Goal: Book appointment/travel/reservation

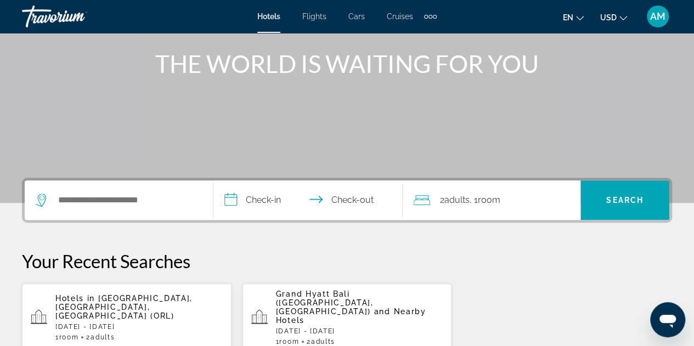
scroll to position [165, 0]
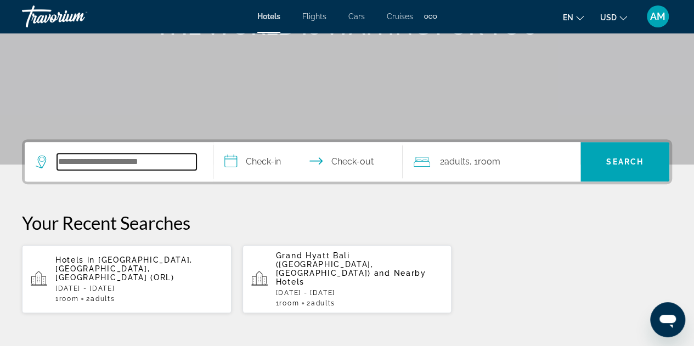
click at [139, 166] on input "Search hotel destination" at bounding box center [126, 162] width 139 height 16
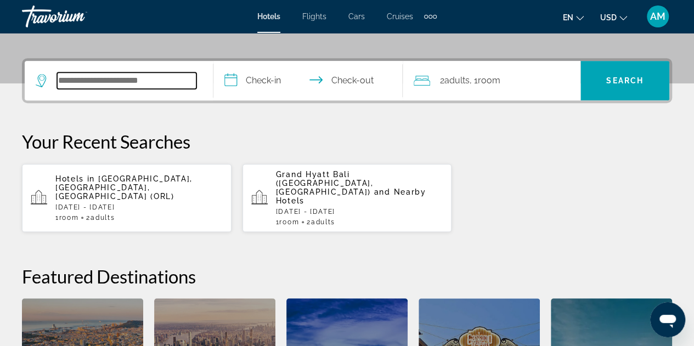
scroll to position [268, 0]
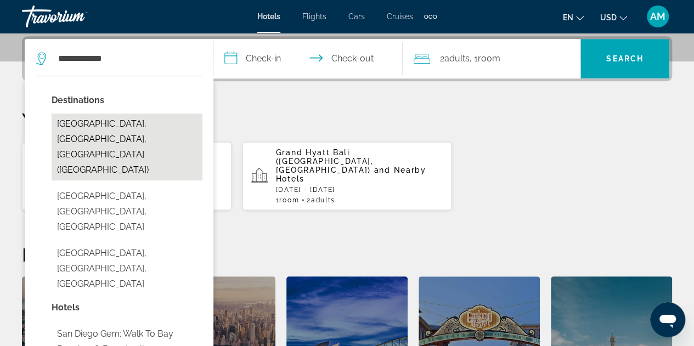
click at [141, 135] on button "[GEOGRAPHIC_DATA], [GEOGRAPHIC_DATA], [GEOGRAPHIC_DATA] ([GEOGRAPHIC_DATA])" at bounding box center [127, 147] width 151 height 67
type input "**********"
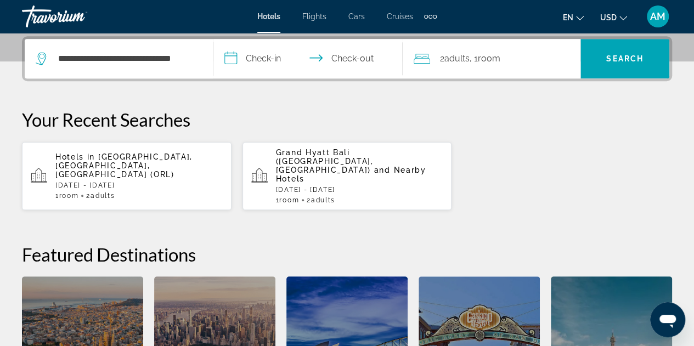
click at [263, 62] on input "**********" at bounding box center [309, 60] width 193 height 43
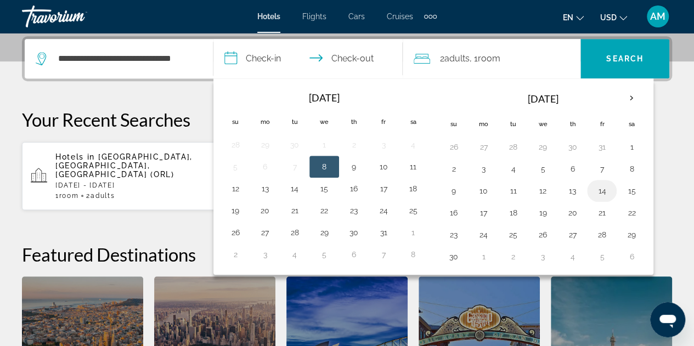
click at [595, 186] on button "14" at bounding box center [602, 190] width 18 height 15
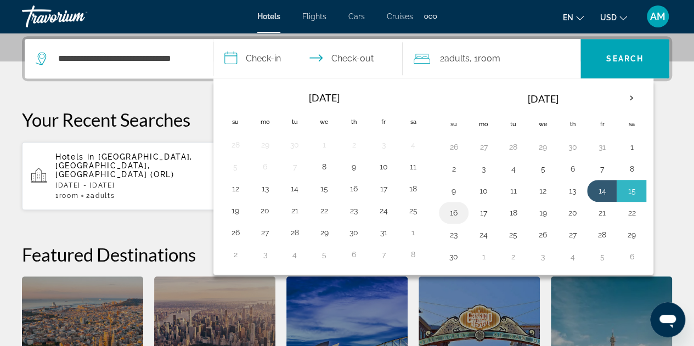
click at [448, 211] on button "16" at bounding box center [454, 212] width 18 height 15
type input "**********"
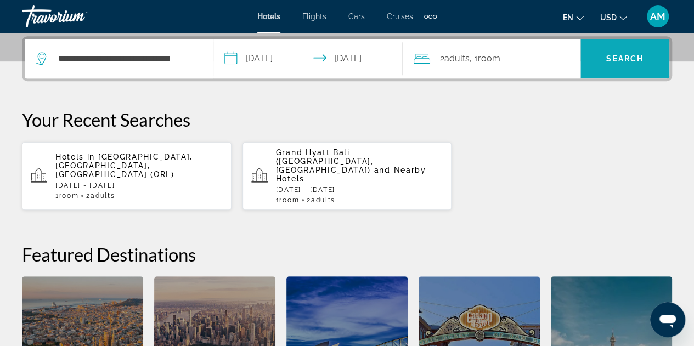
click at [626, 55] on span "Search" at bounding box center [624, 58] width 37 height 9
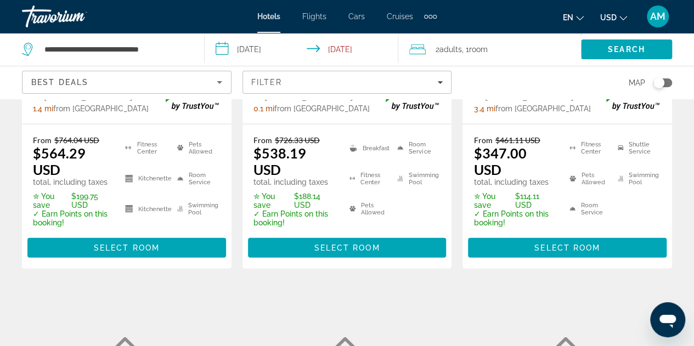
scroll to position [1207, 0]
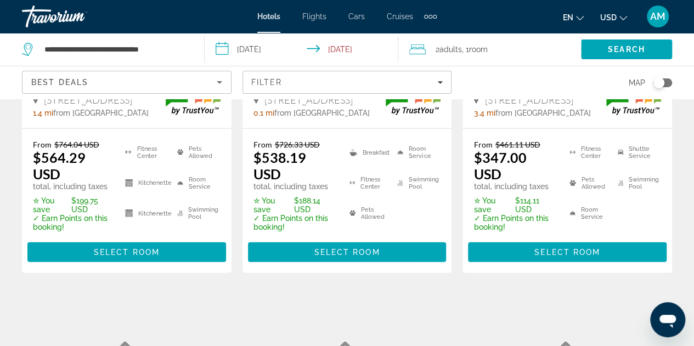
click at [276, 51] on input "**********" at bounding box center [304, 51] width 198 height 36
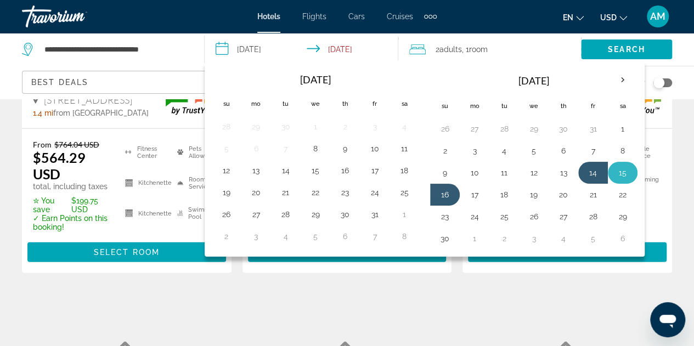
click at [614, 172] on button "15" at bounding box center [623, 172] width 18 height 15
click at [360, 46] on input "**********" at bounding box center [304, 51] width 198 height 36
click at [478, 190] on button "17" at bounding box center [475, 194] width 18 height 15
type input "**********"
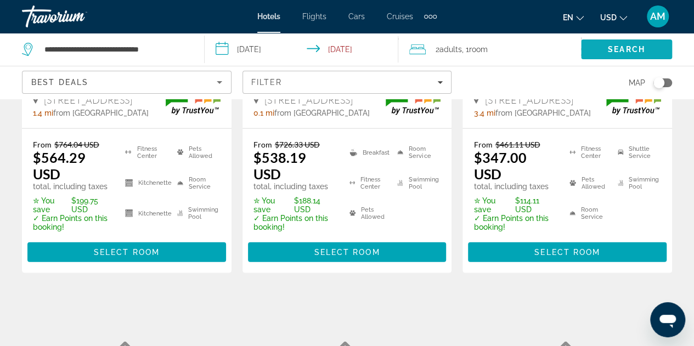
click at [622, 50] on span "Search" at bounding box center [626, 49] width 37 height 9
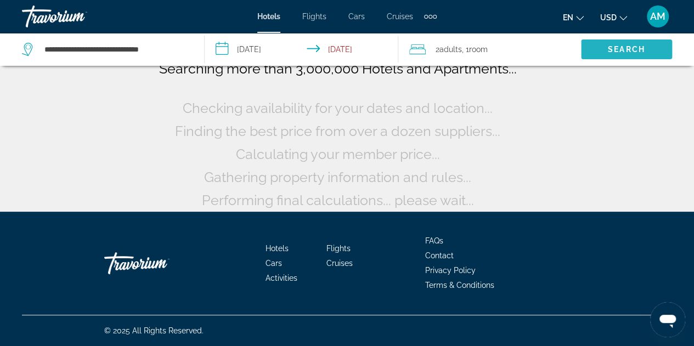
scroll to position [96, 0]
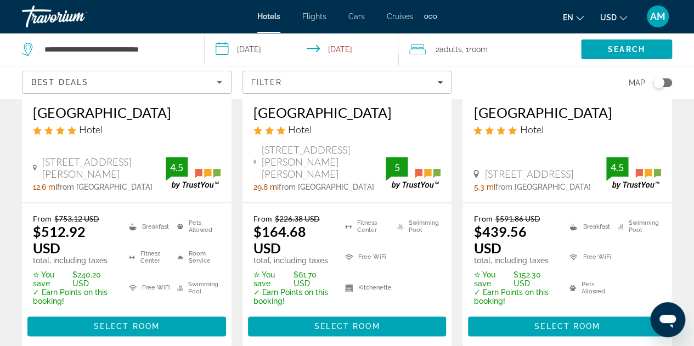
scroll to position [440, 0]
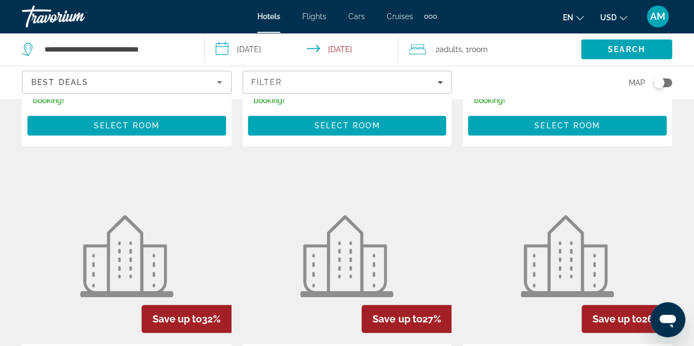
click at [225, 81] on icon "Sort by" at bounding box center [219, 82] width 13 height 13
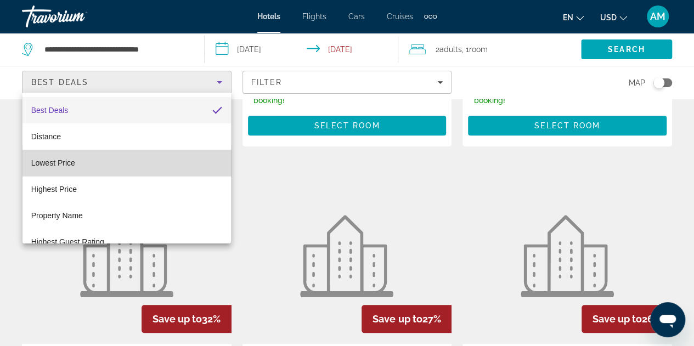
click at [161, 169] on mat-option "Lowest Price" at bounding box center [126, 163] width 208 height 26
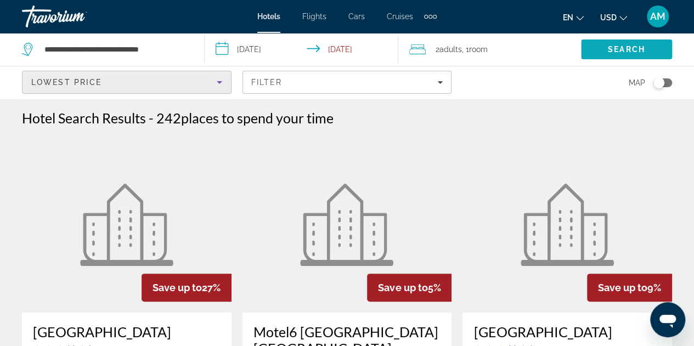
click at [629, 49] on span "Search" at bounding box center [626, 49] width 37 height 9
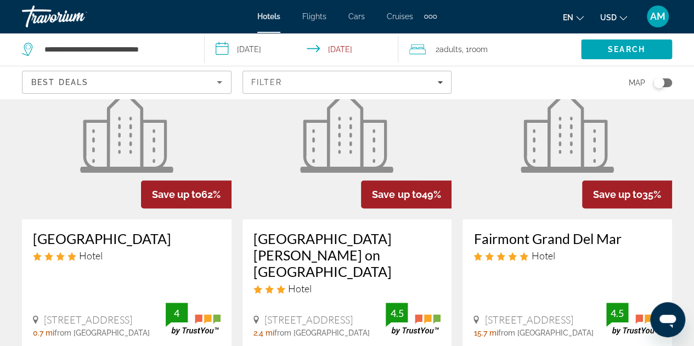
scroll to position [55, 0]
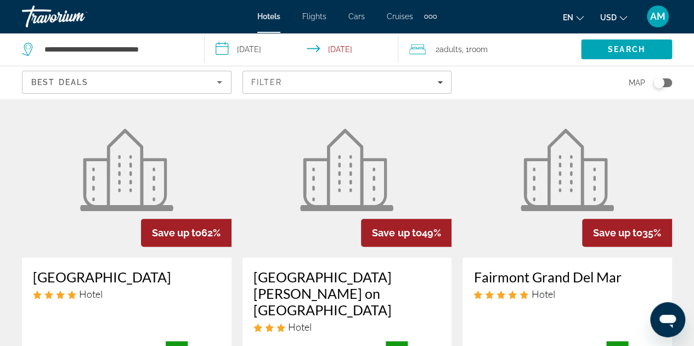
click at [217, 82] on icon "Sort by" at bounding box center [219, 82] width 5 height 3
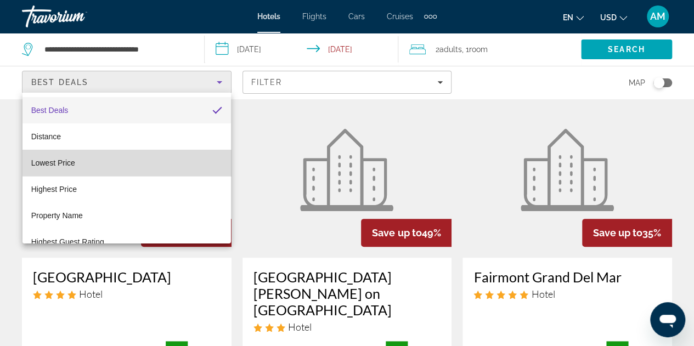
click at [137, 162] on mat-option "Lowest Price" at bounding box center [126, 163] width 208 height 26
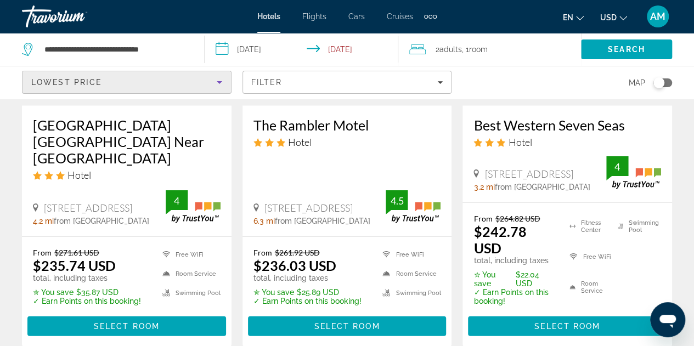
scroll to position [1042, 0]
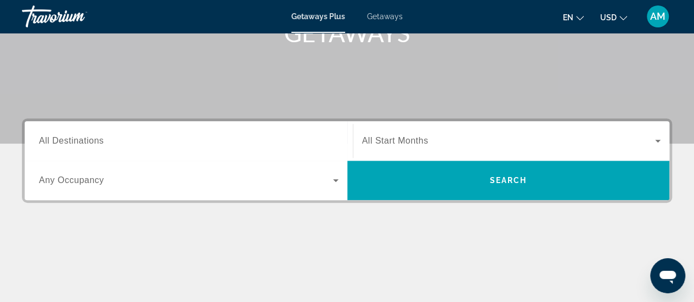
scroll to position [219, 0]
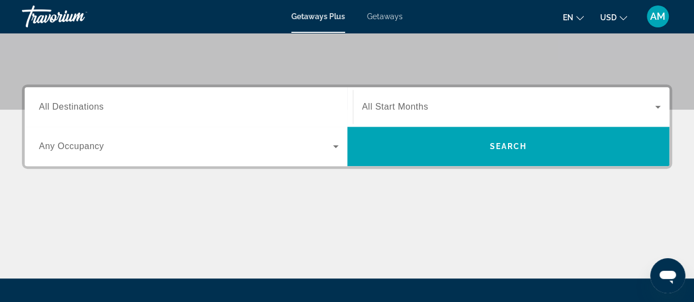
click at [133, 140] on span "Search widget" at bounding box center [186, 146] width 294 height 13
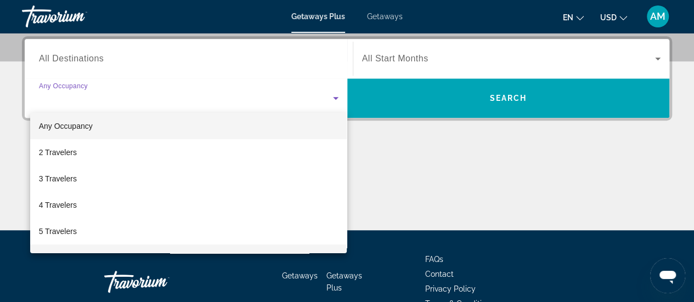
scroll to position [0, 0]
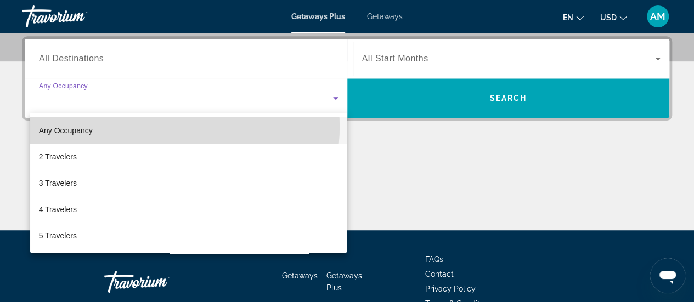
click at [163, 127] on mat-option "Any Occupancy" at bounding box center [188, 130] width 317 height 26
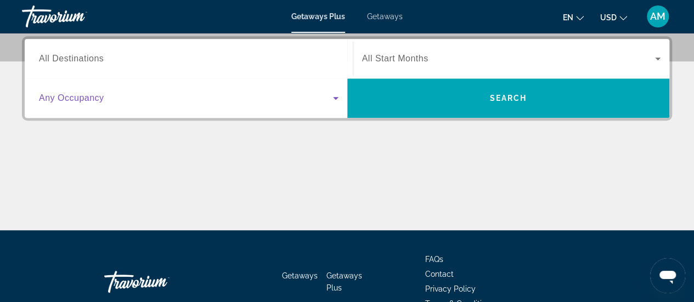
click at [190, 57] on input "Destination All Destinations" at bounding box center [188, 59] width 299 height 13
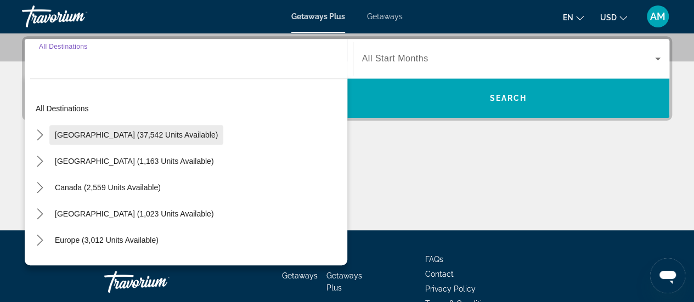
click at [158, 137] on span "[GEOGRAPHIC_DATA] (37,542 units available)" at bounding box center [136, 135] width 163 height 9
type input "**********"
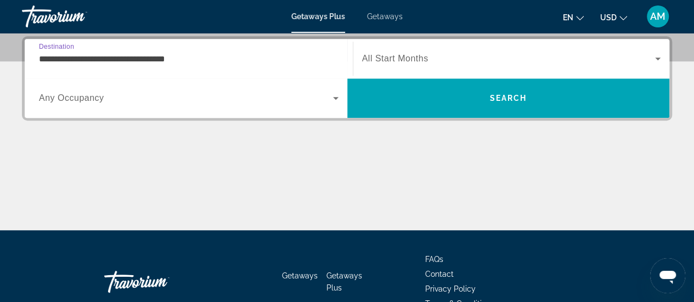
click at [423, 60] on span "All Start Months" at bounding box center [395, 58] width 66 height 9
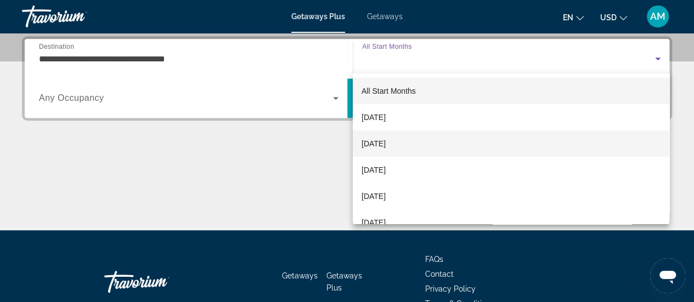
click at [426, 139] on mat-option "November 2025" at bounding box center [511, 144] width 316 height 26
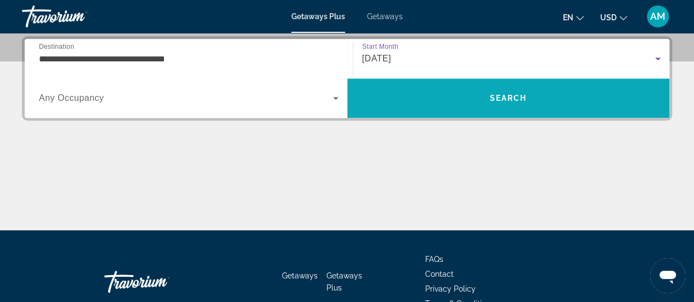
click at [478, 94] on span "Search" at bounding box center [508, 98] width 322 height 26
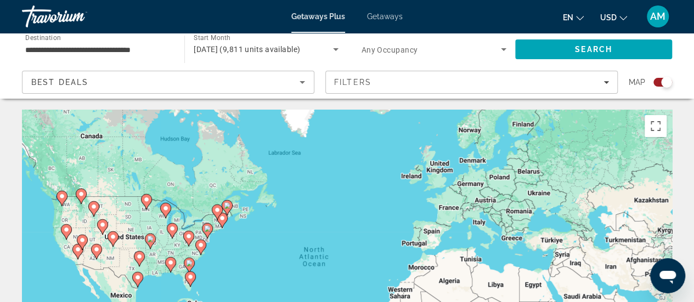
click at [67, 239] on gmp-advanced-marker "Main content" at bounding box center [66, 232] width 11 height 16
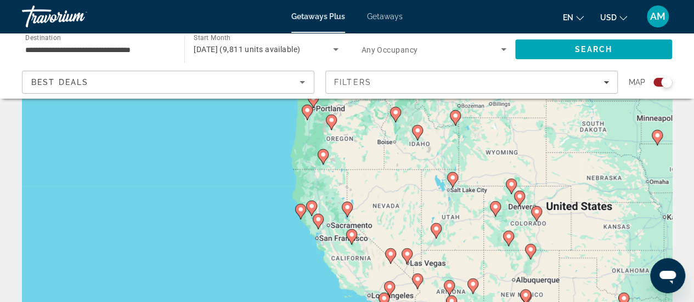
scroll to position [110, 0]
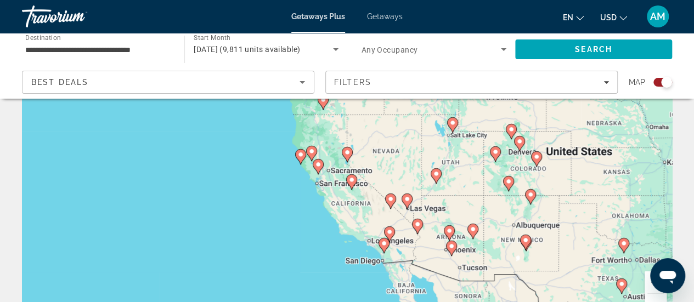
click at [354, 185] on icon "Main content" at bounding box center [351, 181] width 11 height 15
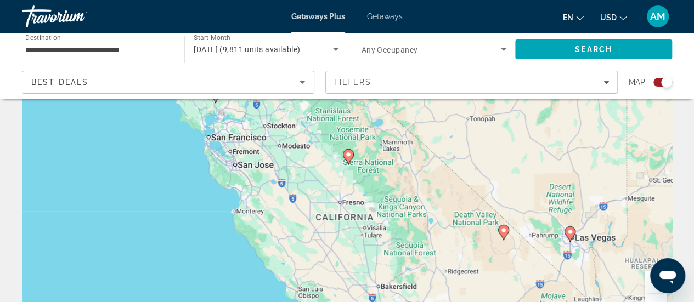
click at [348, 153] on image "Main content" at bounding box center [348, 154] width 7 height 7
type input "**********"
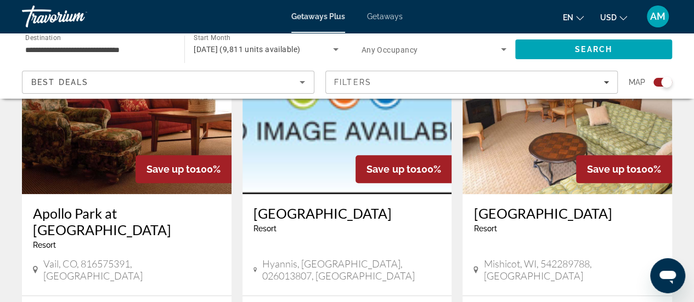
scroll to position [494, 0]
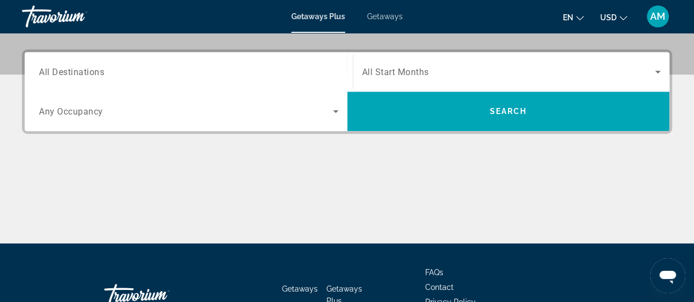
scroll to position [274, 0]
